Goal: Task Accomplishment & Management: Manage account settings

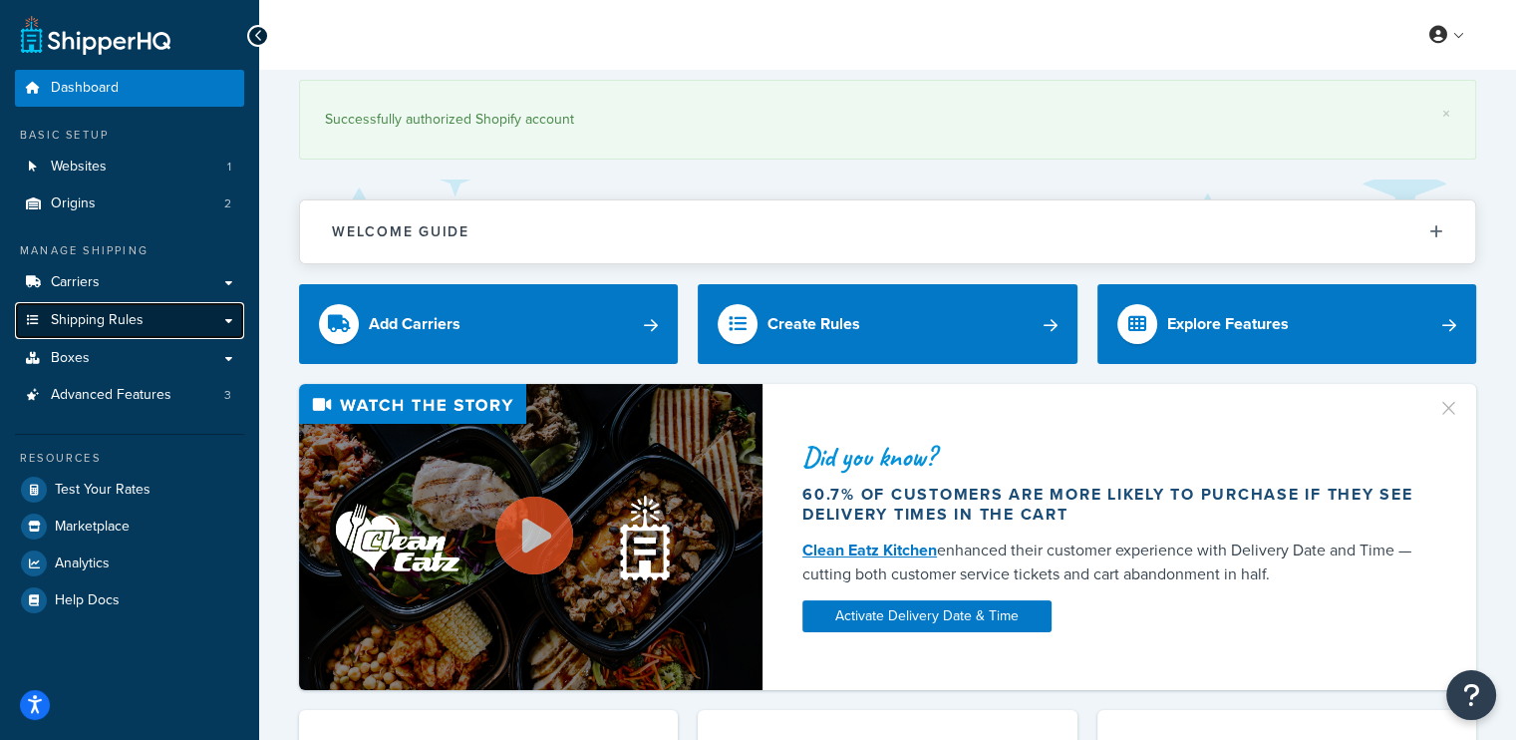
click at [90, 322] on span "Shipping Rules" at bounding box center [97, 320] width 93 height 17
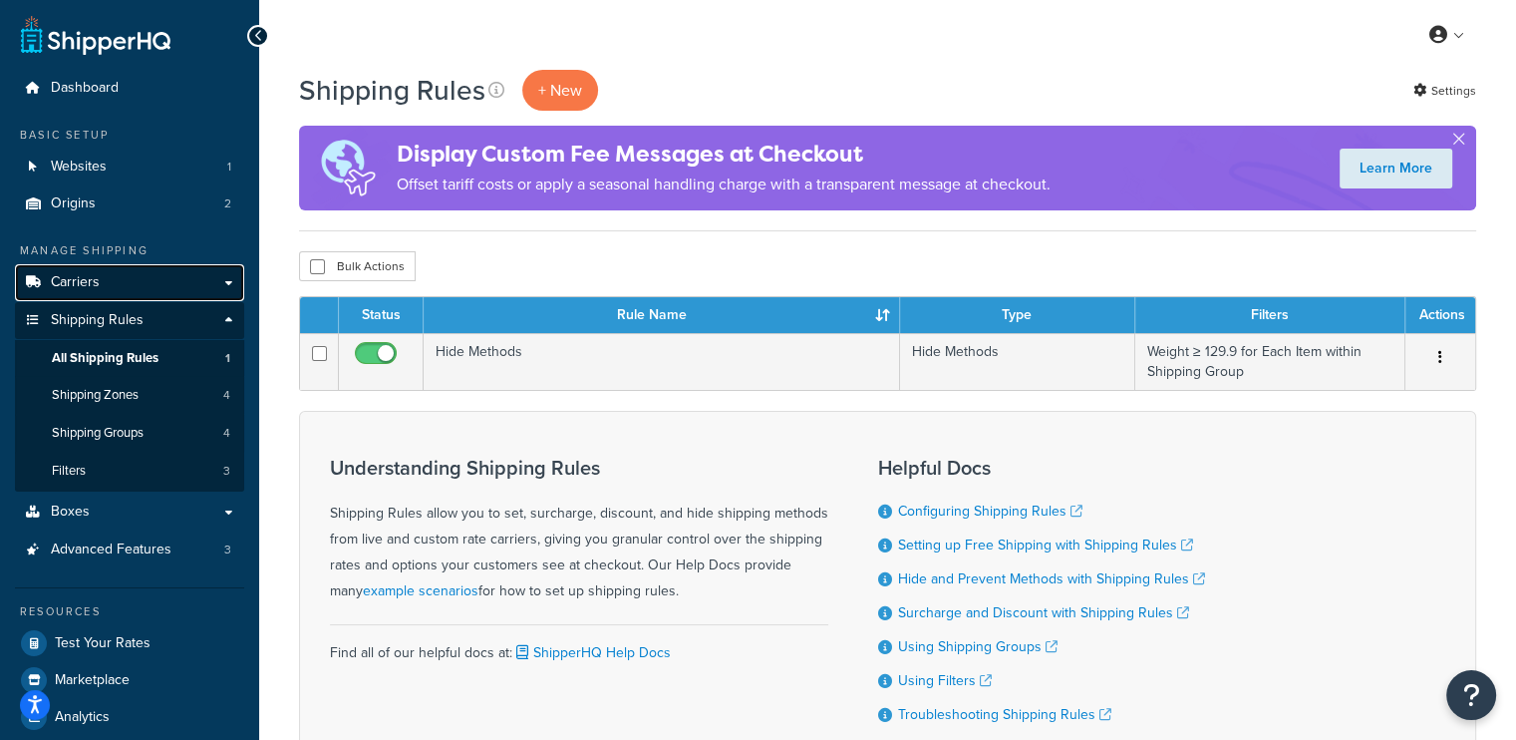
click at [84, 286] on span "Carriers" at bounding box center [75, 282] width 49 height 17
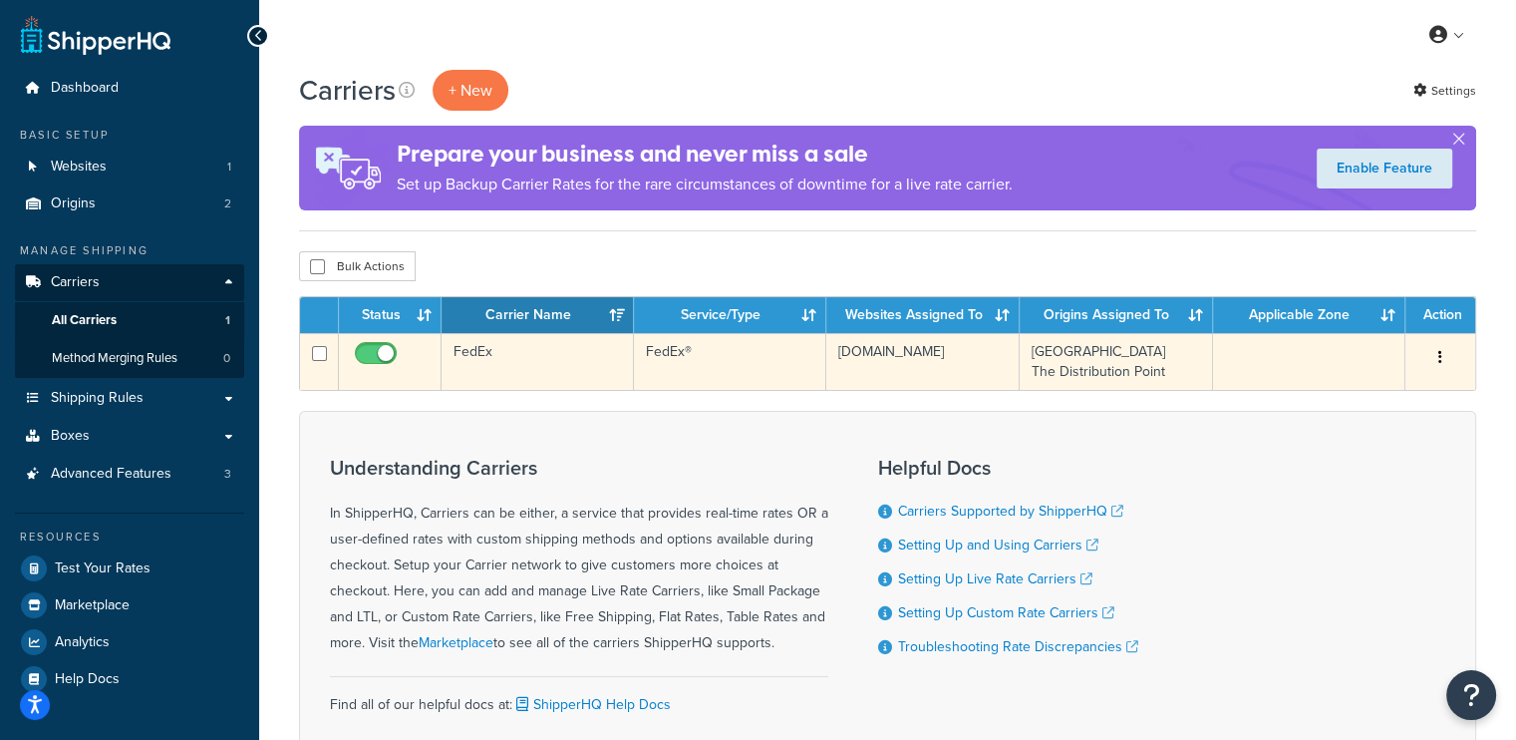
click at [831, 373] on td "[DOMAIN_NAME]" at bounding box center [922, 361] width 193 height 57
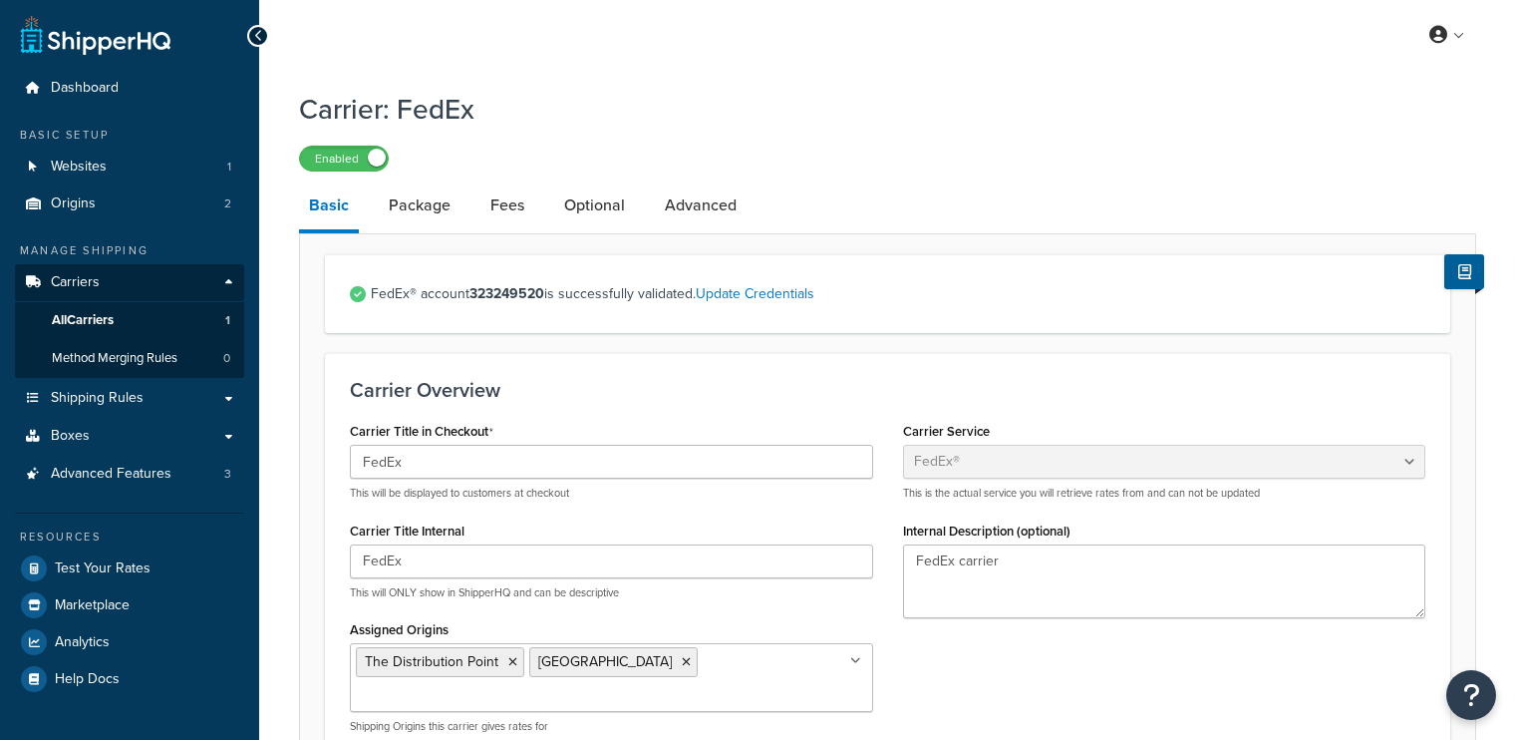
select select "fedEx"
select select "REGULAR_PICKUP"
select select "YOUR_PACKAGING"
click at [78, 164] on span "Websites" at bounding box center [79, 167] width 56 height 17
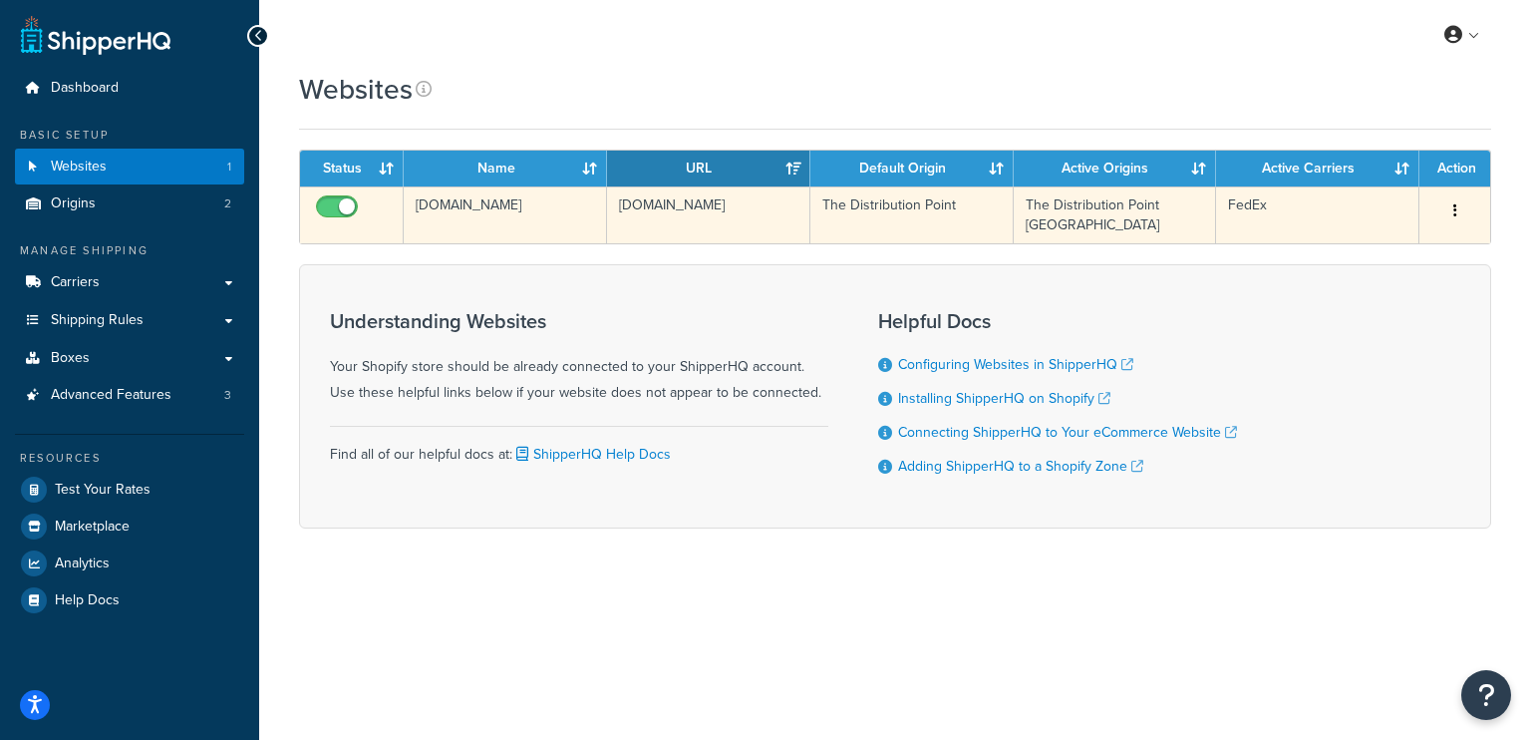
click at [742, 220] on td "[DOMAIN_NAME]" at bounding box center [708, 214] width 203 height 57
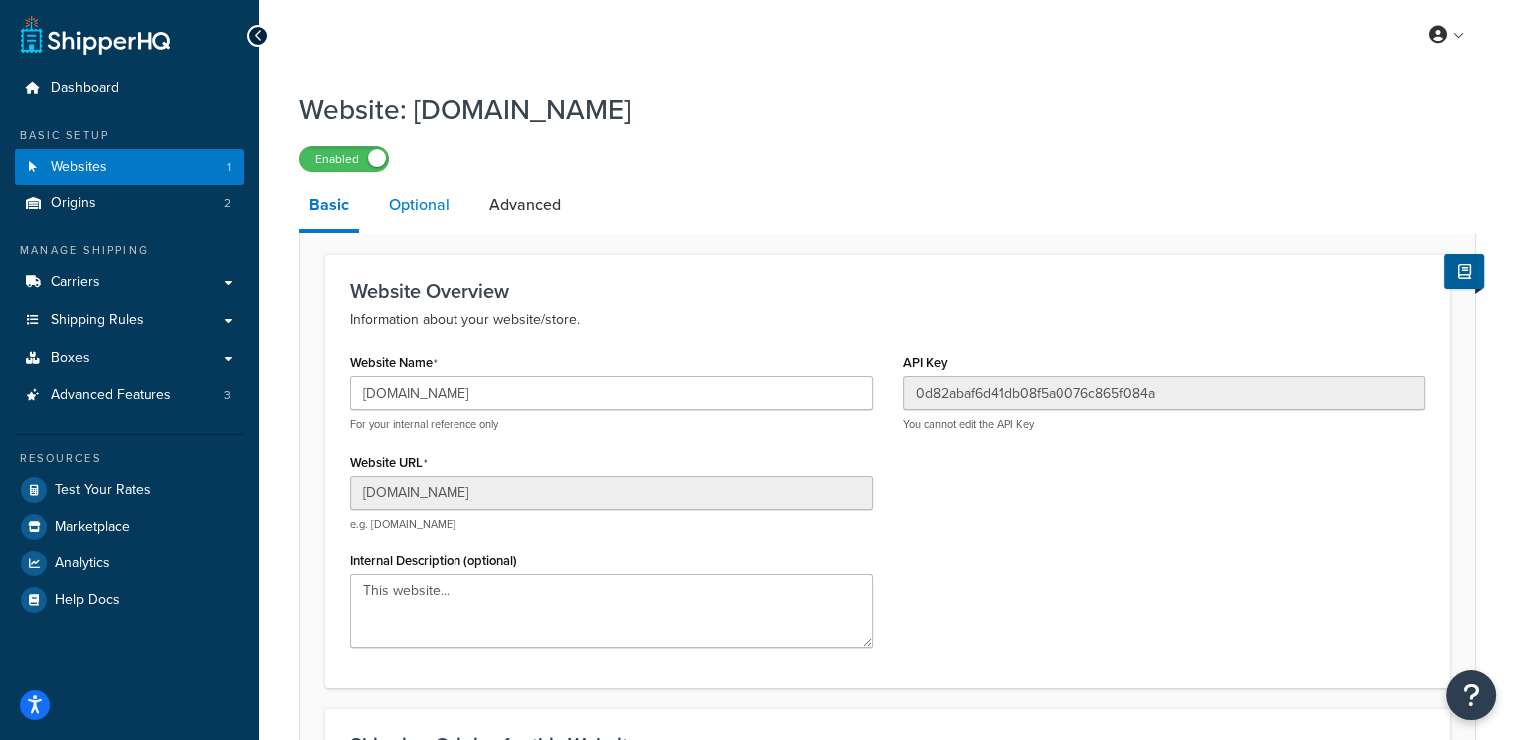
click at [418, 214] on link "Optional" at bounding box center [419, 205] width 81 height 48
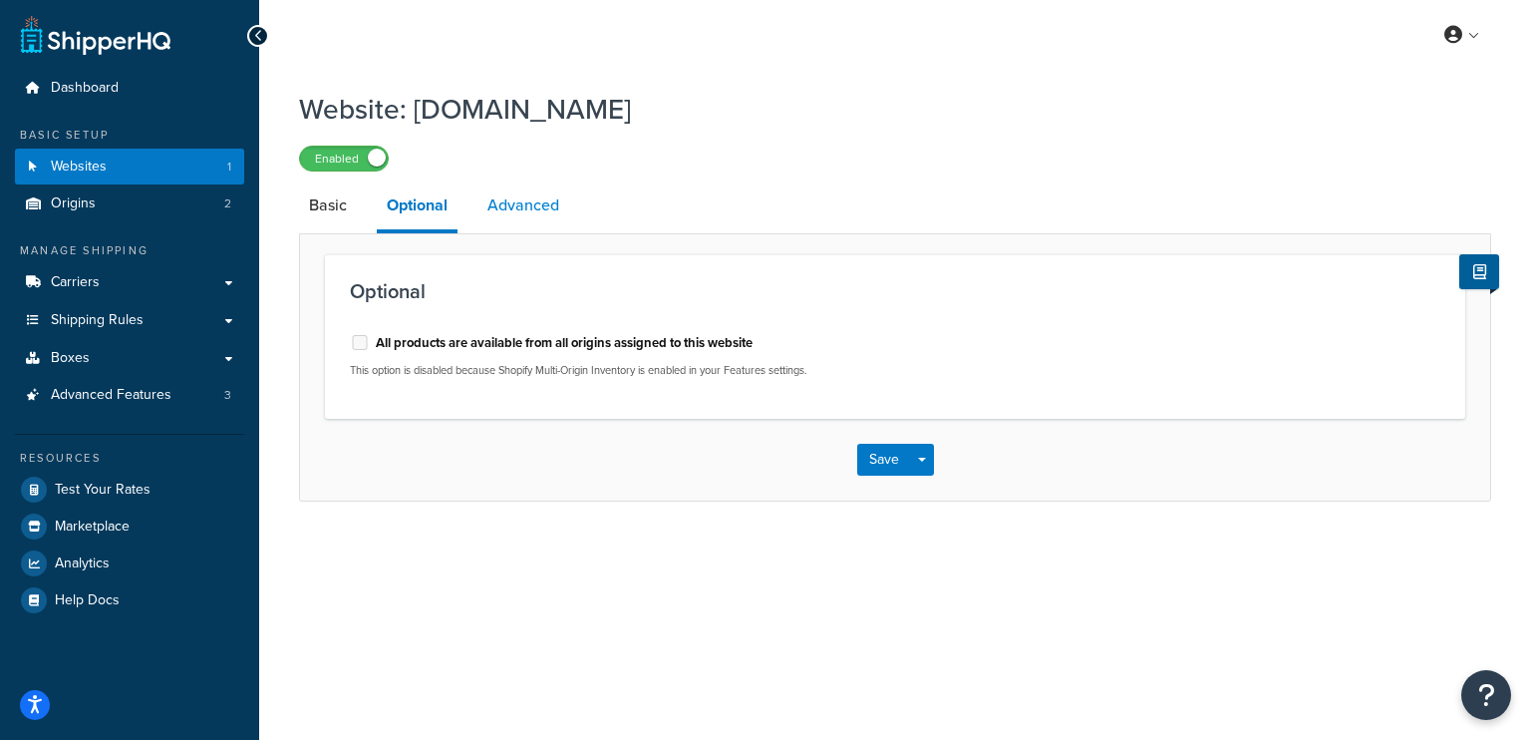
click at [503, 203] on link "Advanced" at bounding box center [524, 205] width 92 height 48
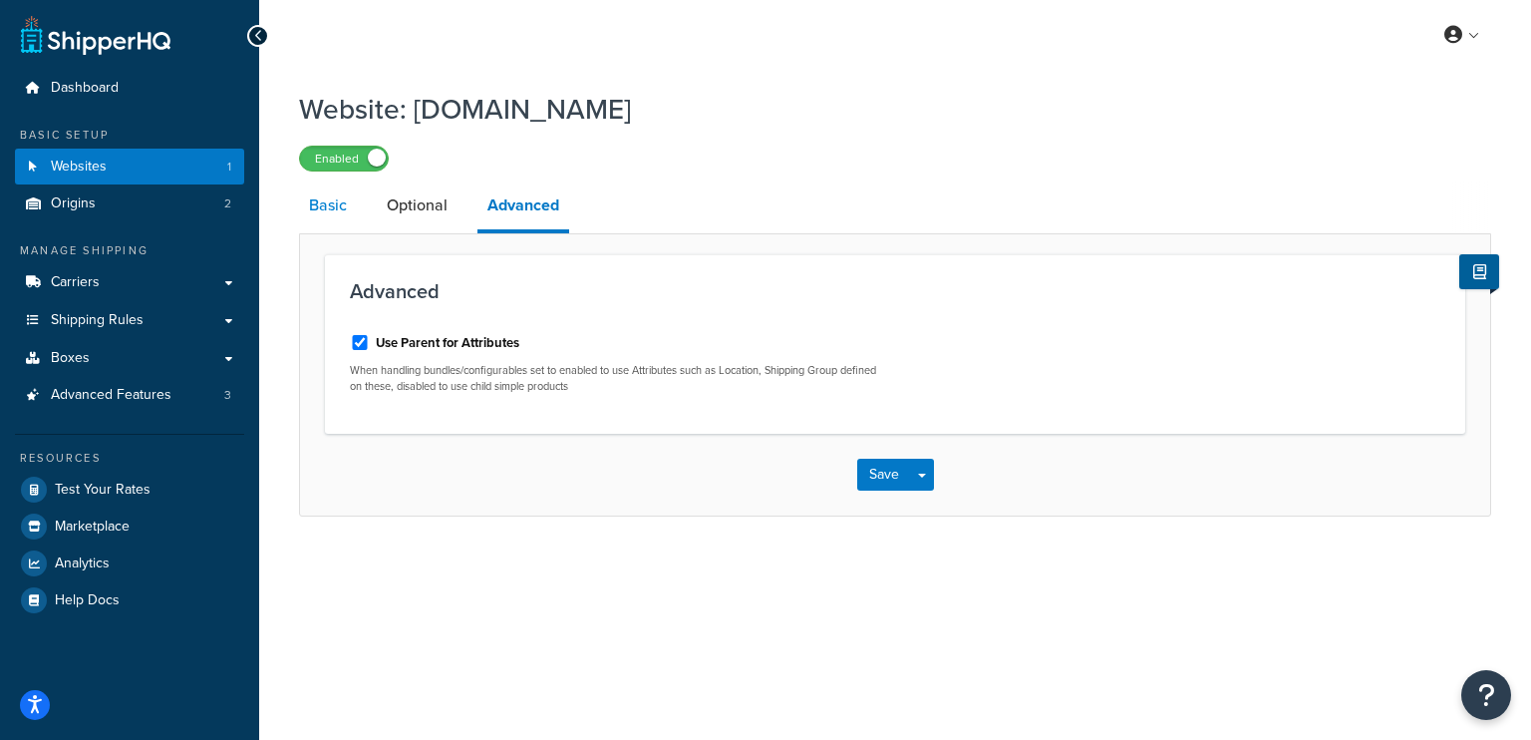
click at [345, 203] on link "Basic" at bounding box center [328, 205] width 58 height 48
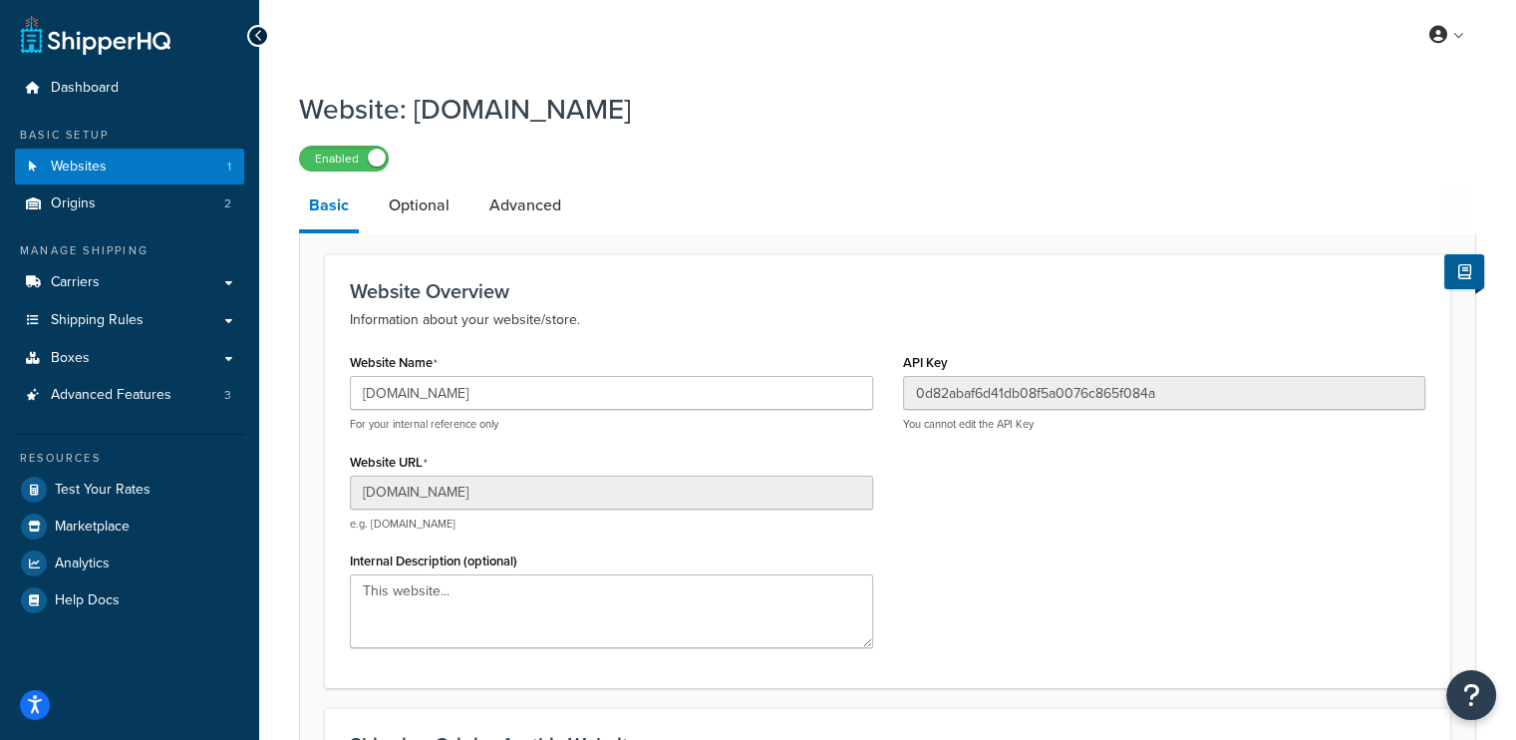
click at [464, 199] on li "Optional" at bounding box center [429, 205] width 101 height 48
click at [440, 207] on link "Optional" at bounding box center [419, 205] width 81 height 48
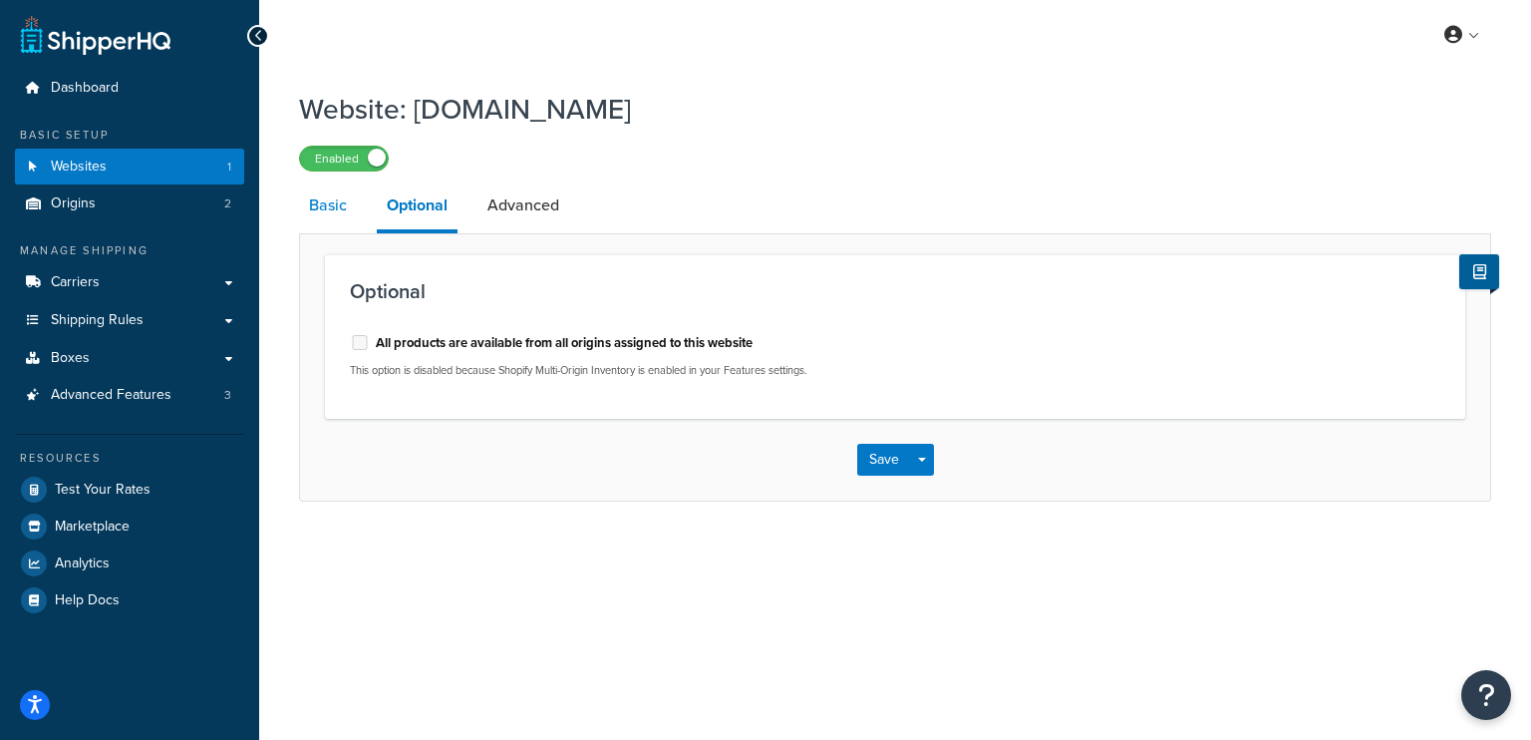
click at [305, 196] on link "Basic" at bounding box center [328, 205] width 58 height 48
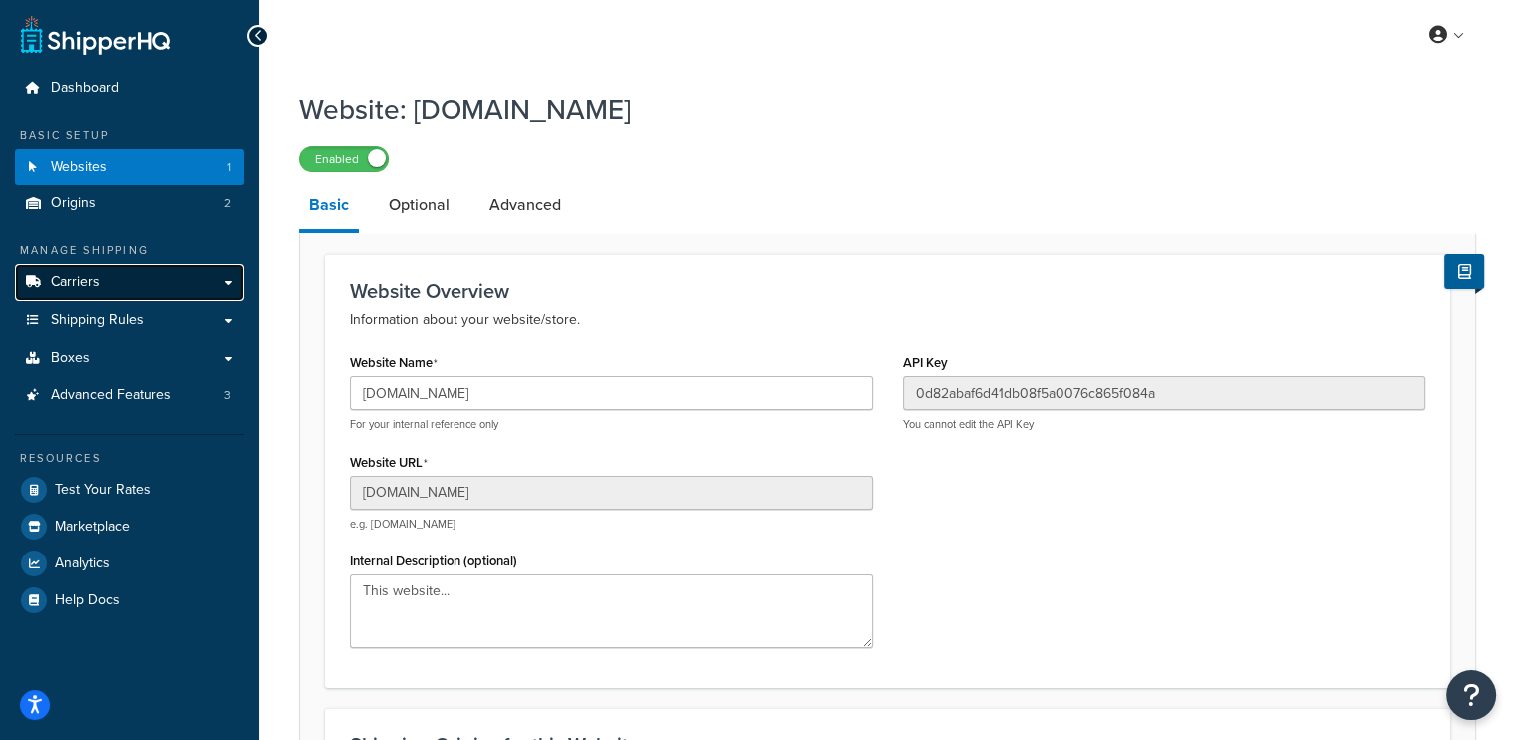
click at [108, 292] on link "Carriers" at bounding box center [129, 282] width 229 height 37
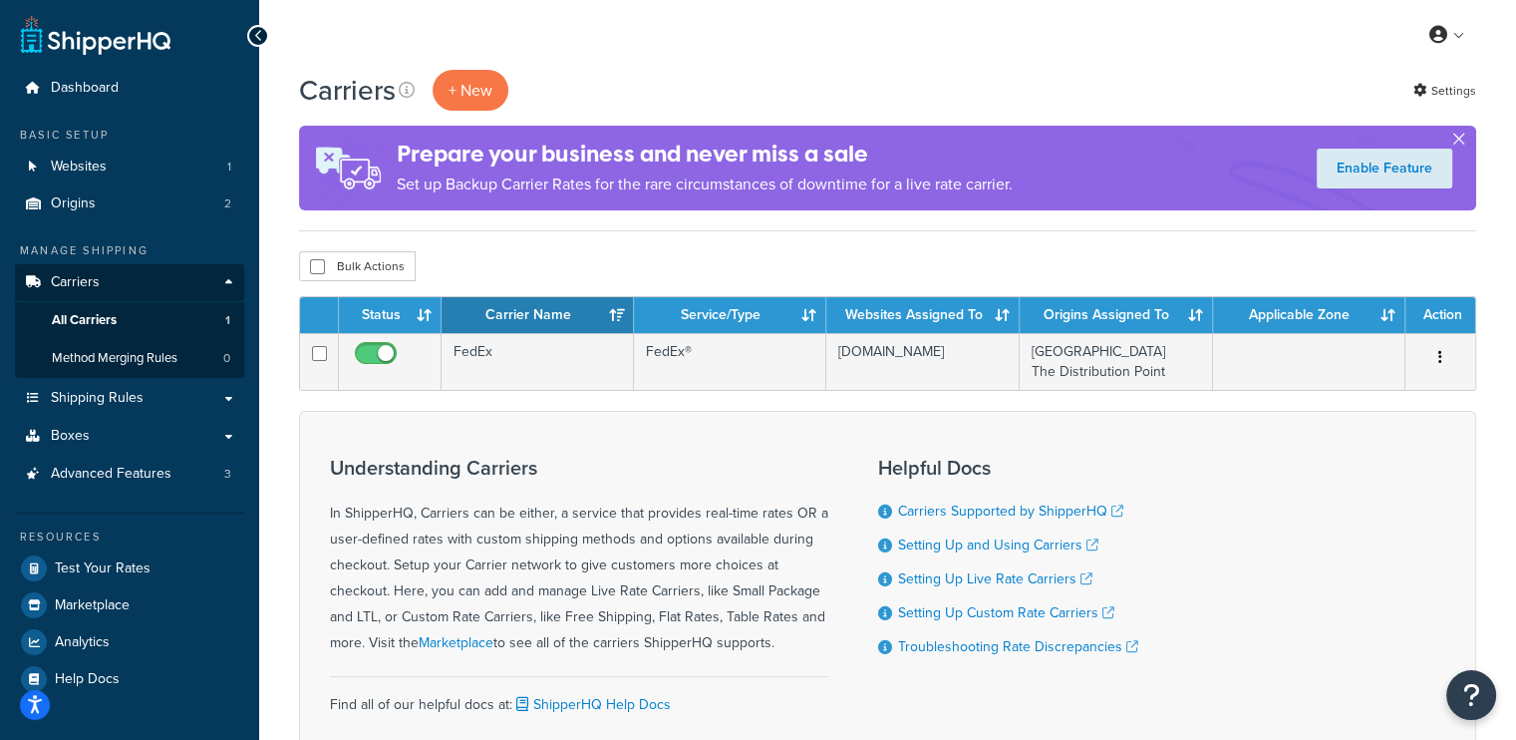
click at [1457, 141] on button "button" at bounding box center [1459, 143] width 5 height 5
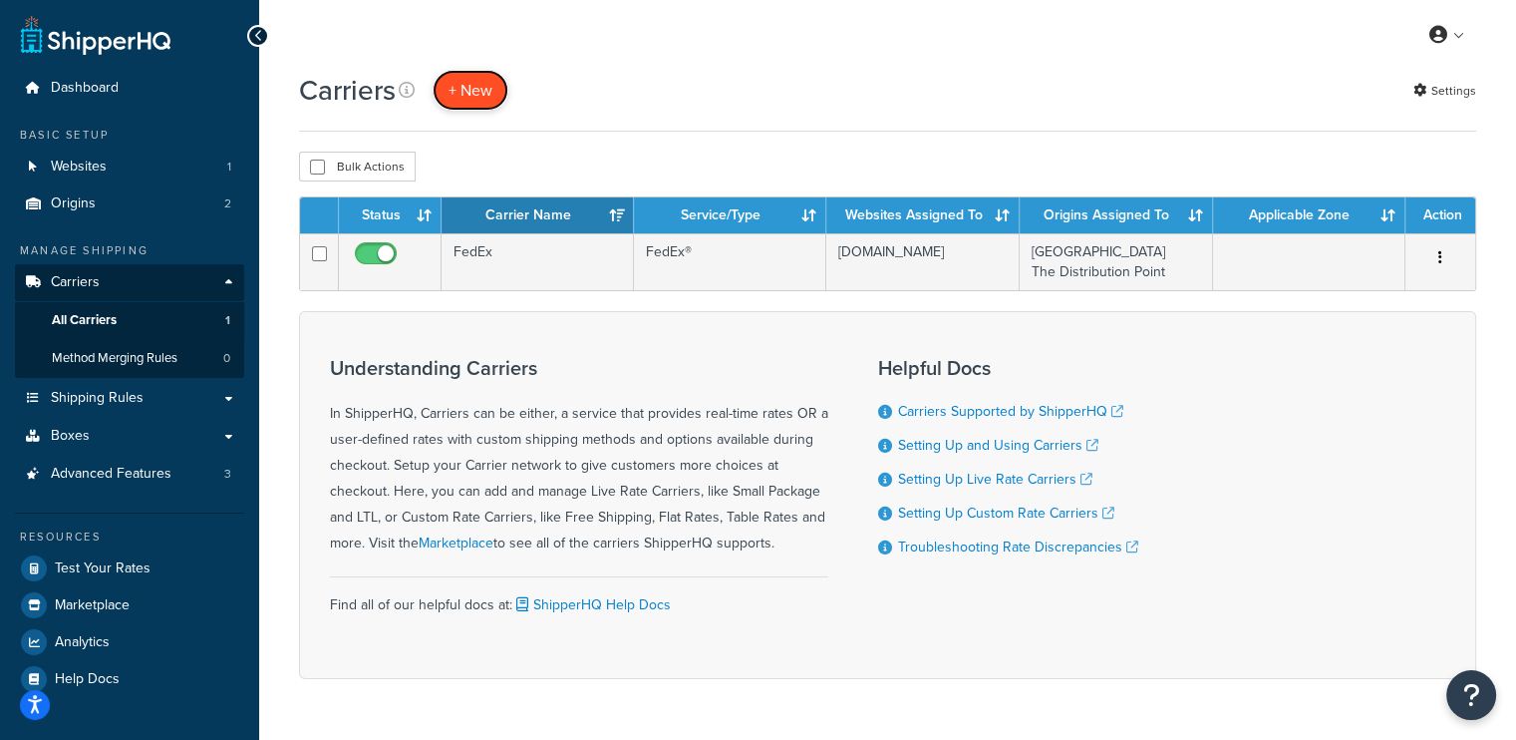
click at [468, 79] on button "+ New" at bounding box center [471, 90] width 76 height 41
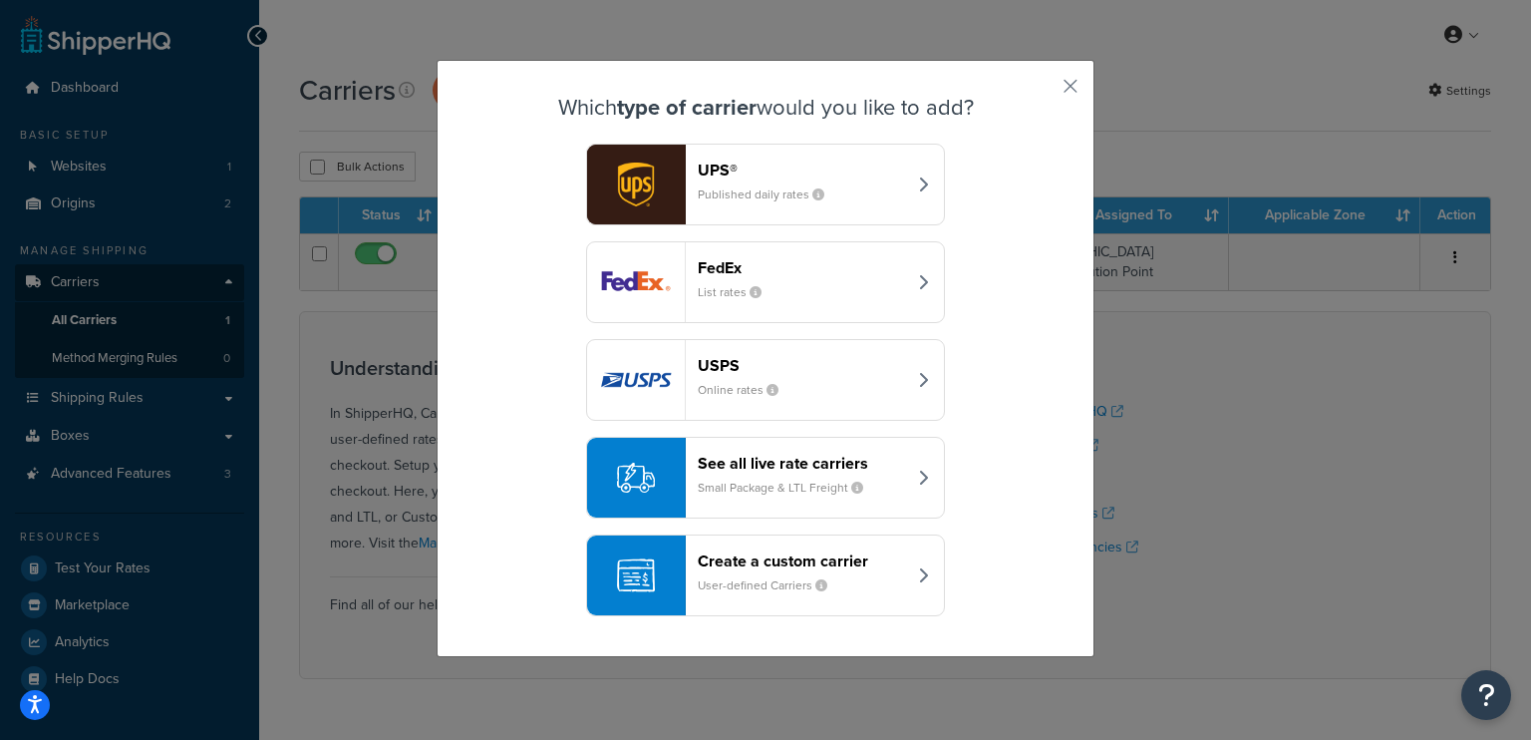
click at [761, 482] on small "Small Package & LTL Freight" at bounding box center [788, 488] width 181 height 18
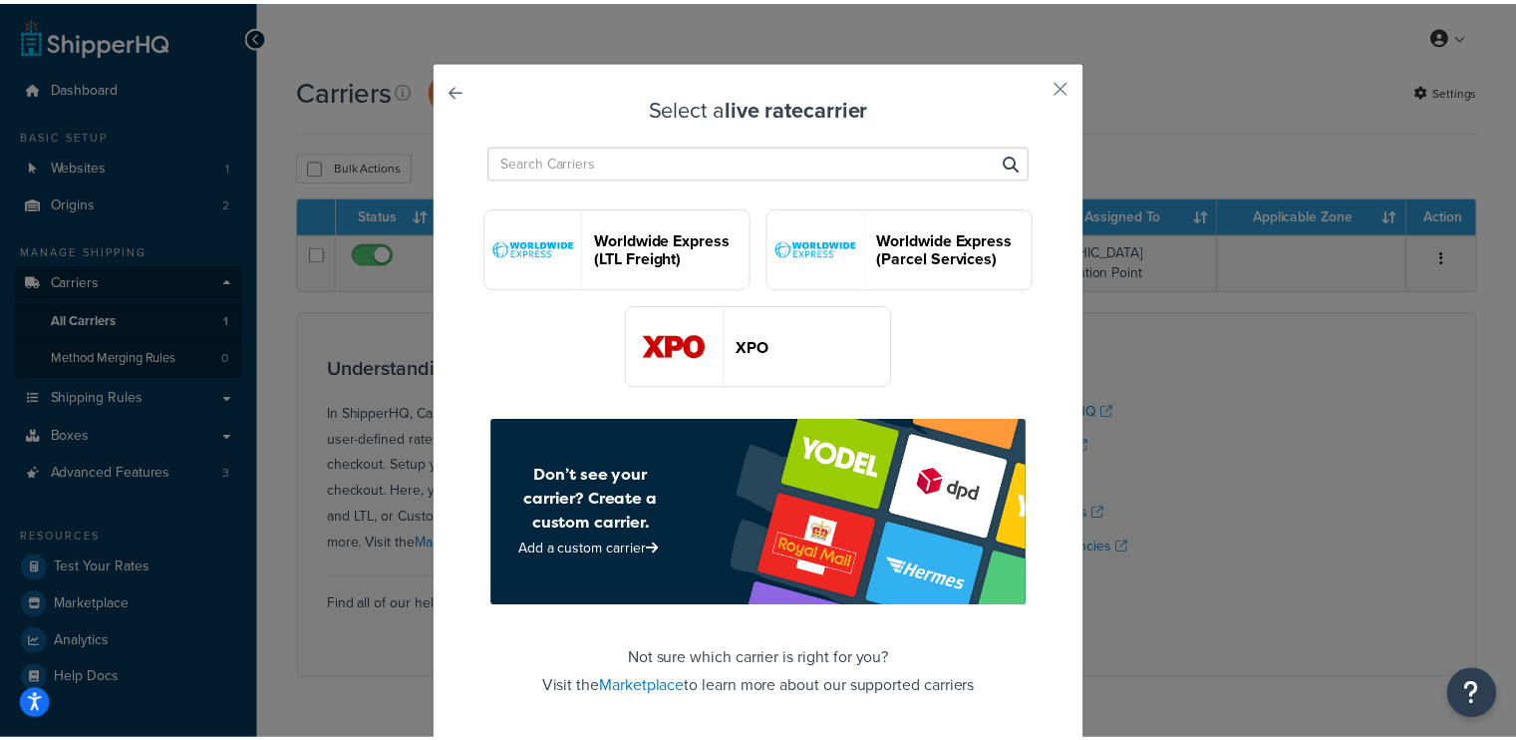
scroll to position [5735, 0]
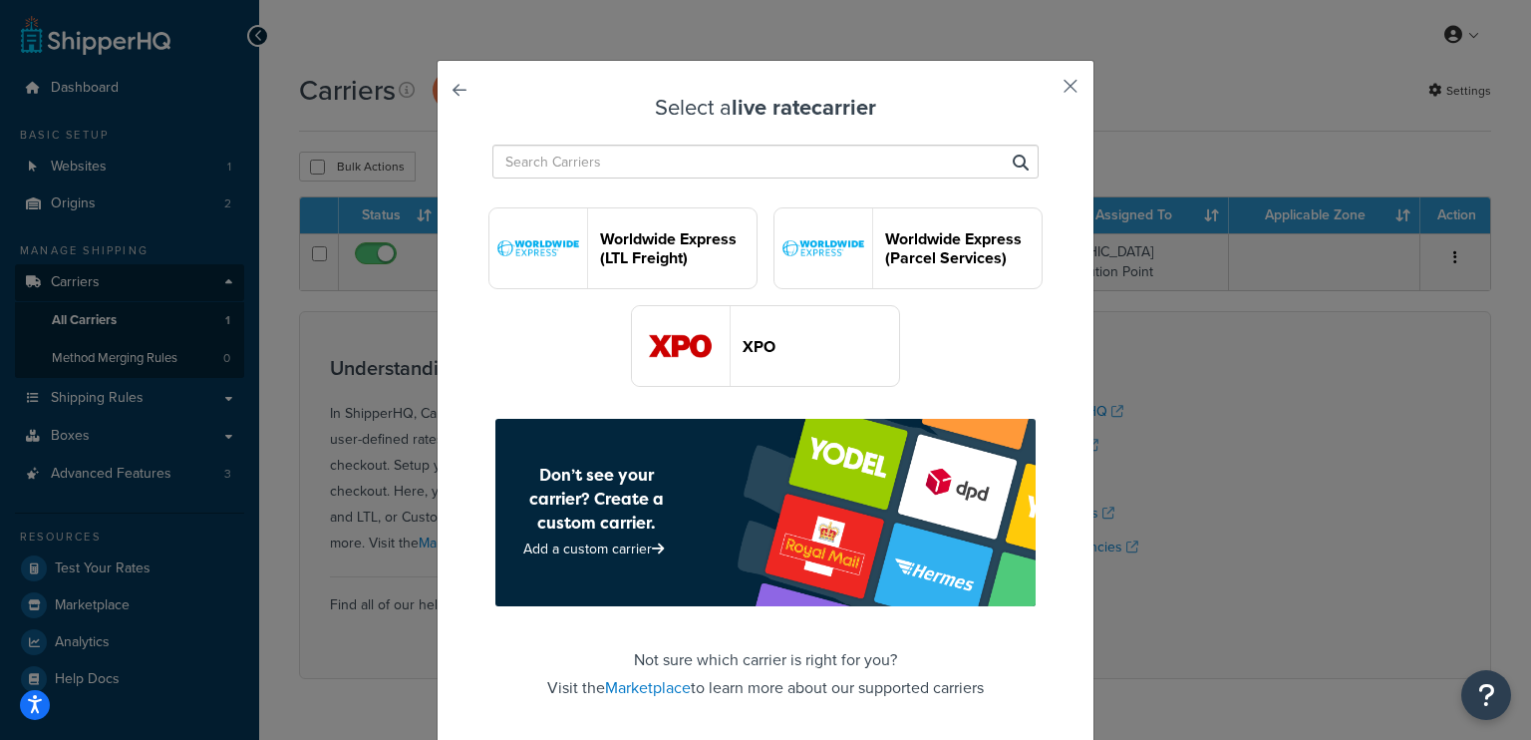
click at [1044, 91] on button "button" at bounding box center [1041, 93] width 5 height 5
